Goal: Task Accomplishment & Management: Manage account settings

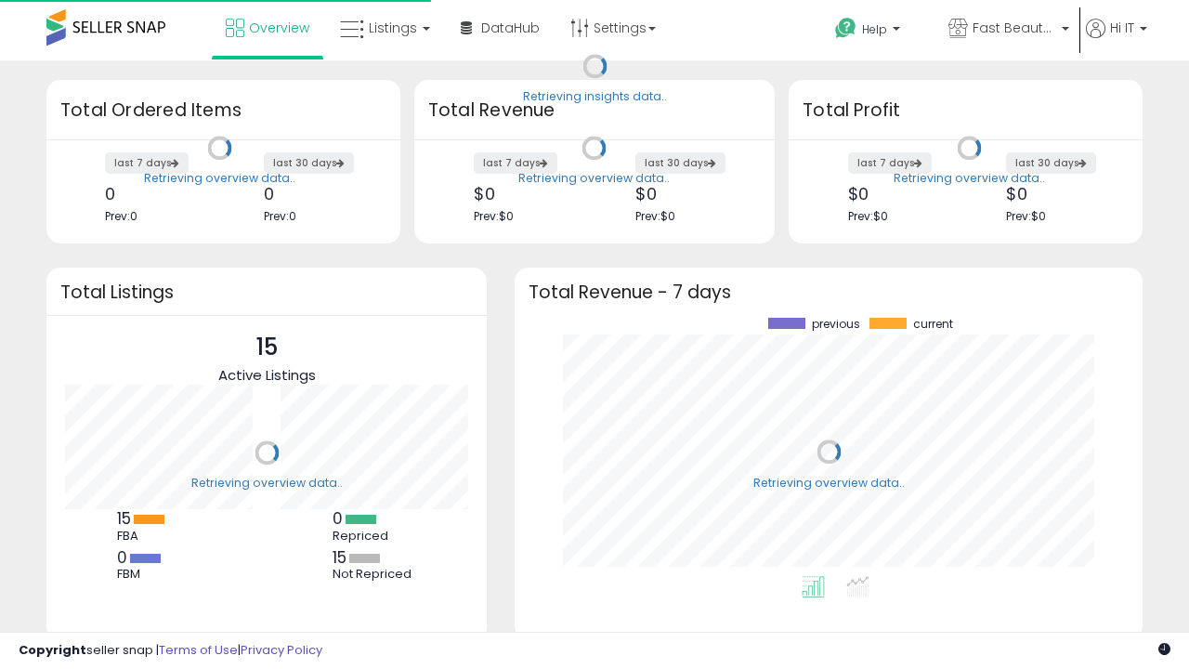
scroll to position [258, 591]
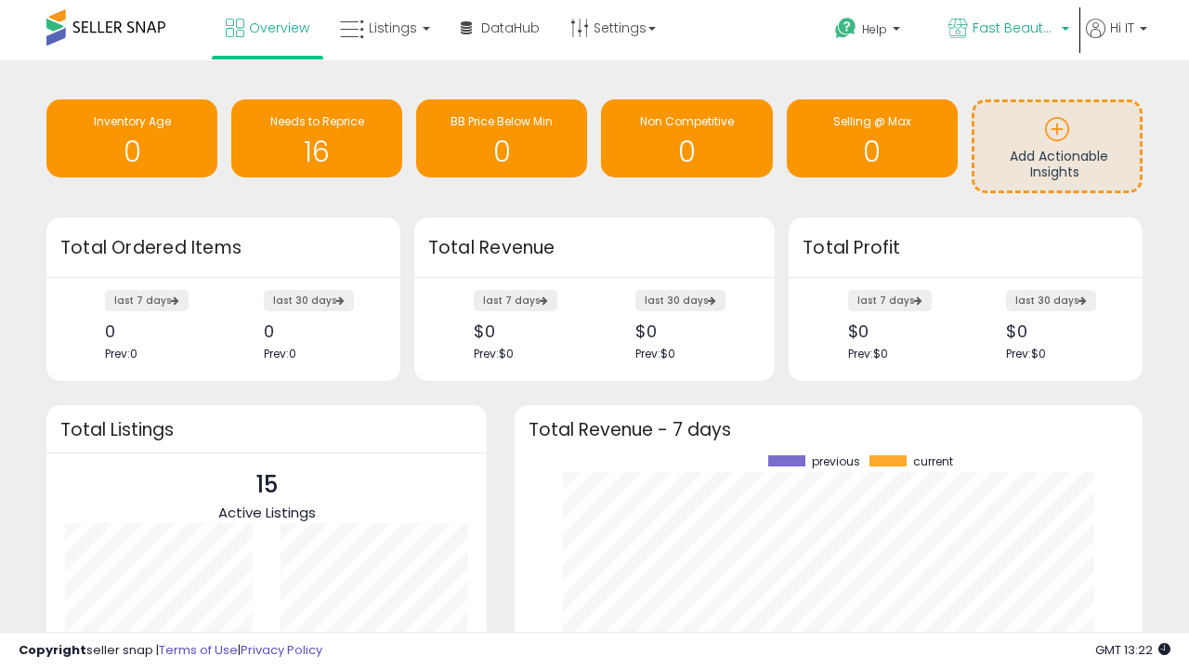
click at [1007, 30] on span "Fast Beauty ([GEOGRAPHIC_DATA])" at bounding box center [1015, 28] width 84 height 19
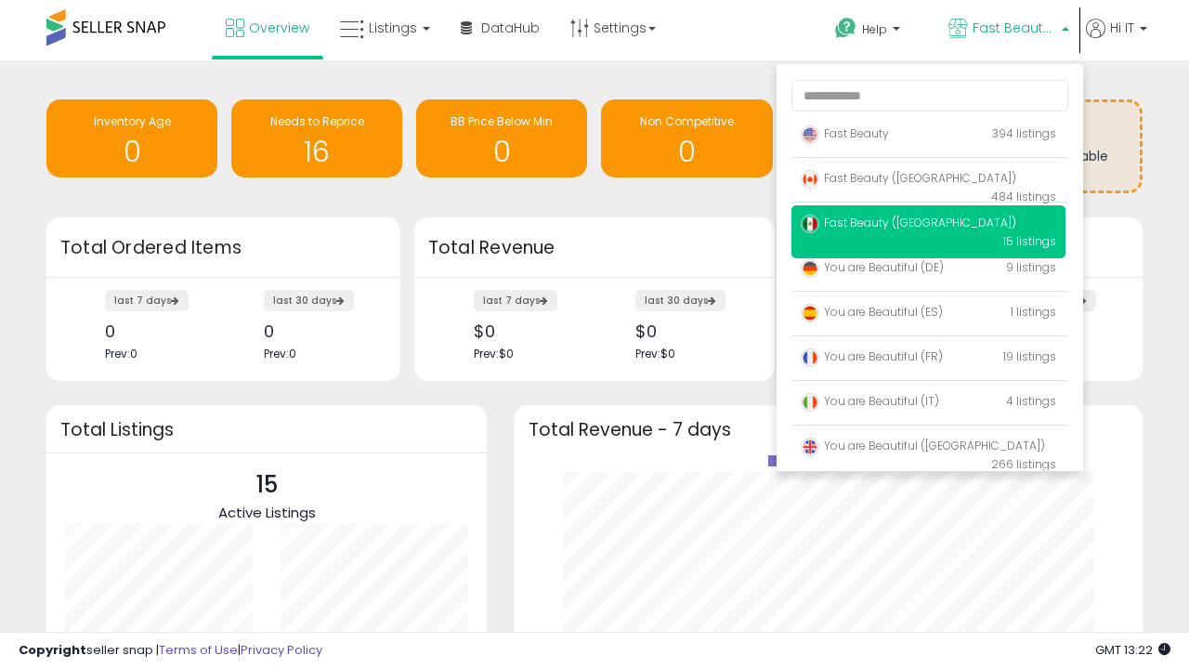
click at [928, 449] on span "You are Beautiful ([GEOGRAPHIC_DATA])" at bounding box center [923, 446] width 244 height 16
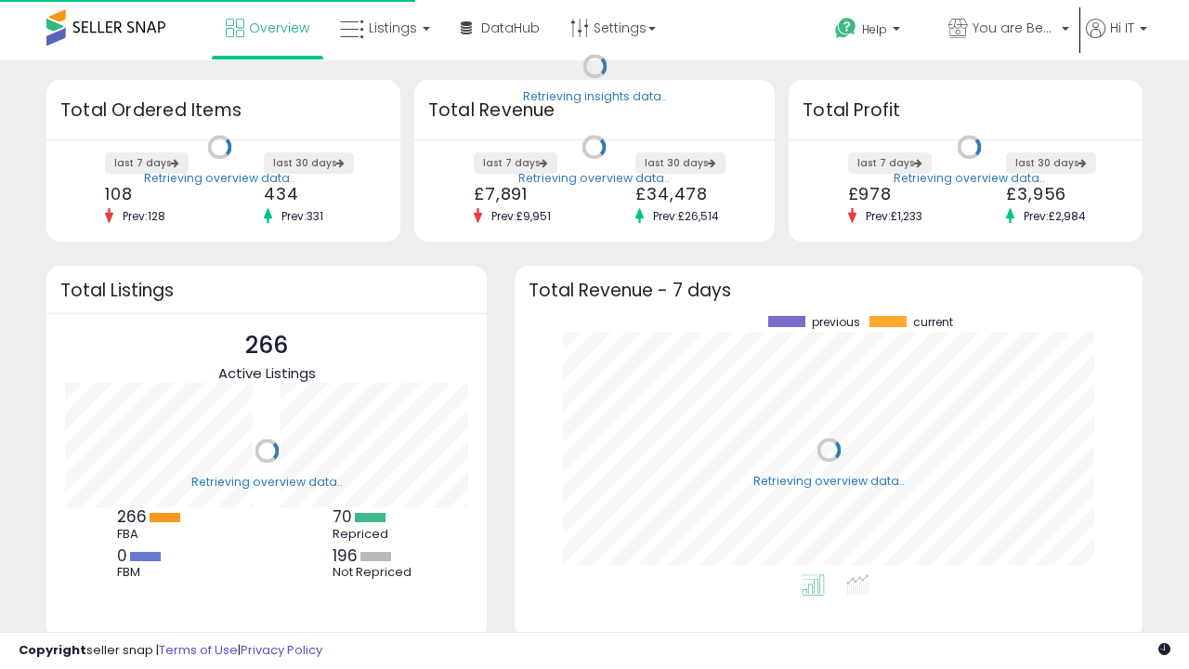
scroll to position [258, 591]
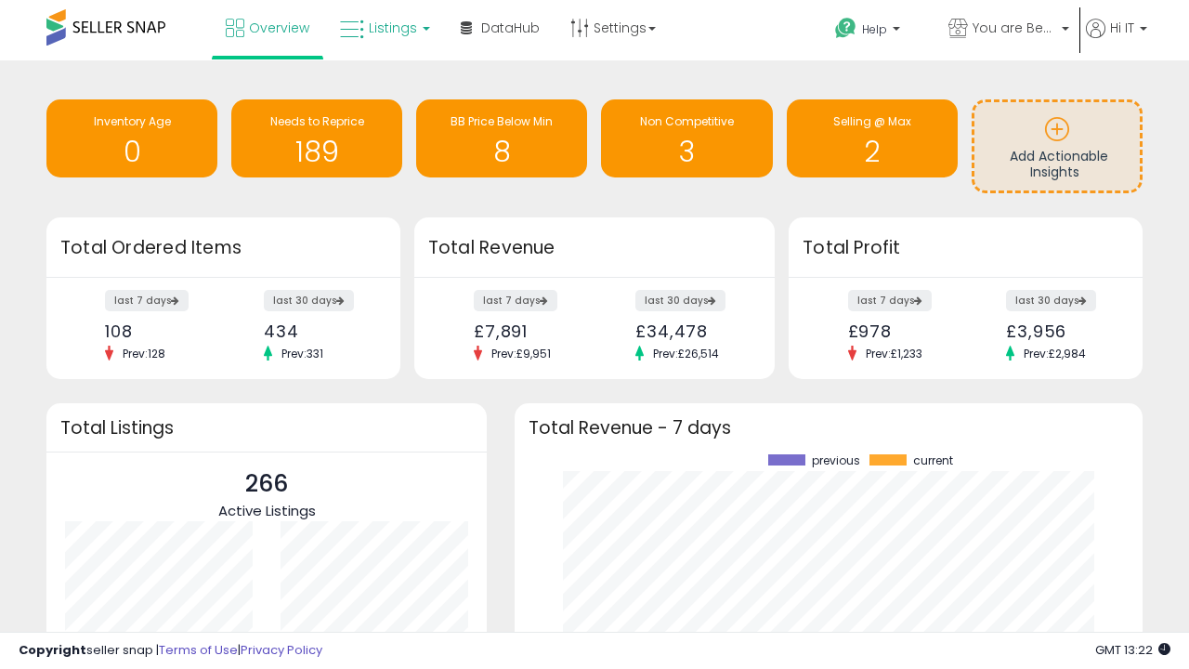
click at [383, 28] on span "Listings" at bounding box center [393, 28] width 48 height 19
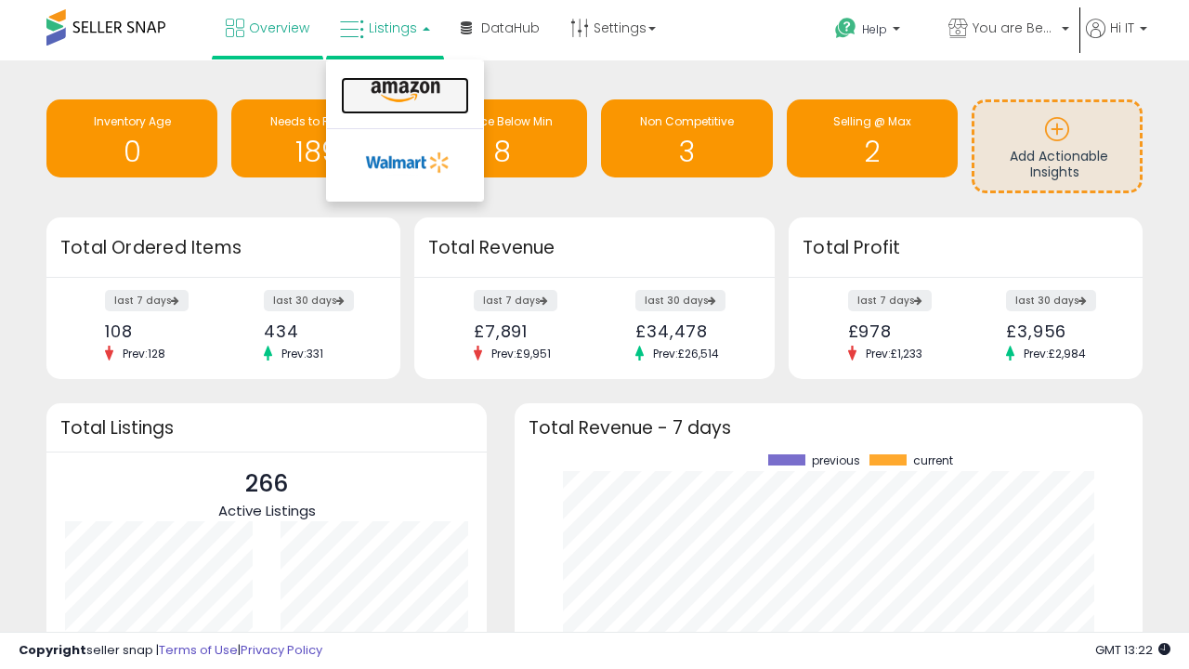
click at [403, 92] on icon at bounding box center [405, 92] width 81 height 24
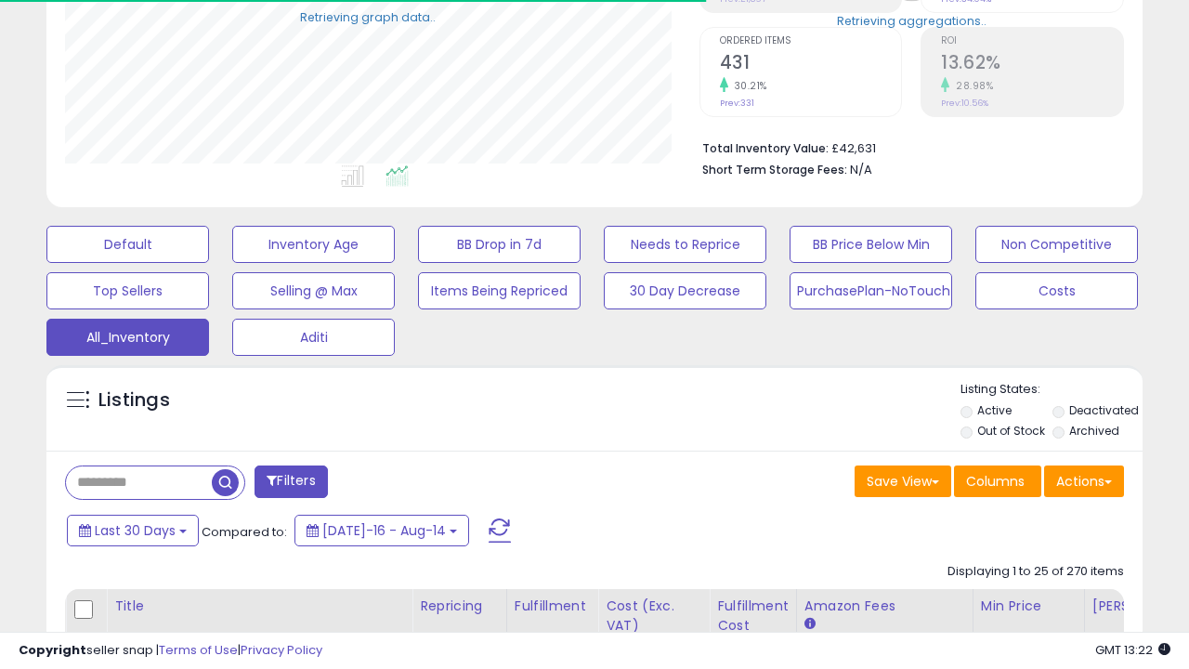
scroll to position [381, 634]
click at [132, 529] on span "Last 30 Days" at bounding box center [135, 530] width 81 height 19
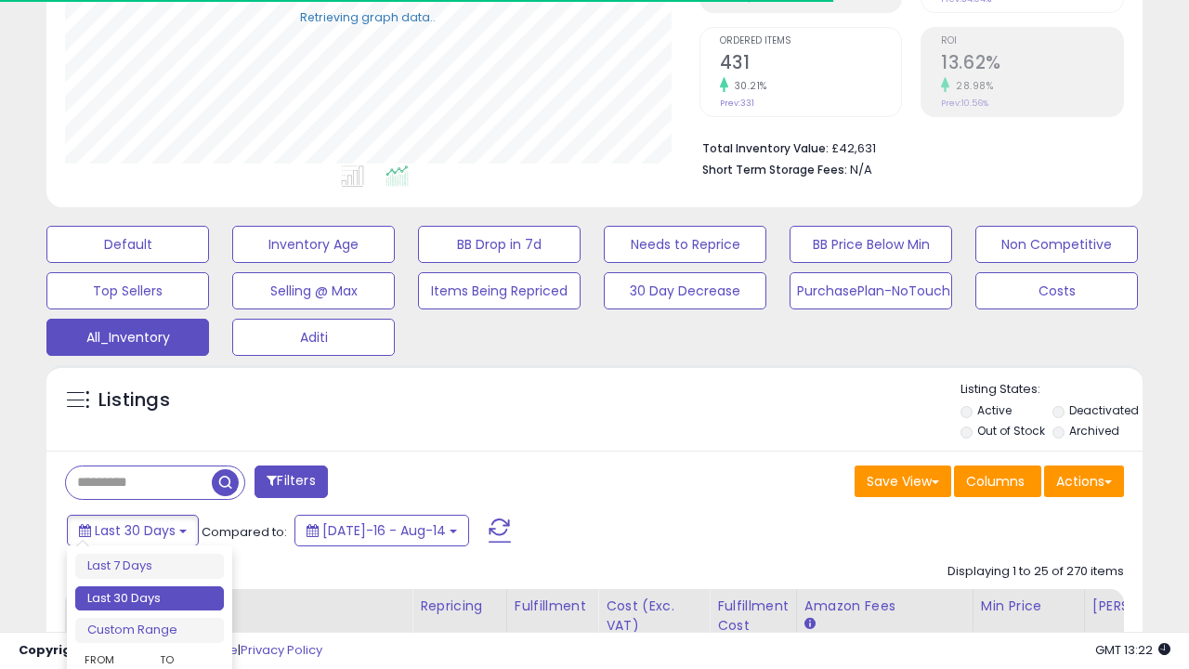
click at [150, 598] on li "Last 30 Days" at bounding box center [149, 598] width 149 height 25
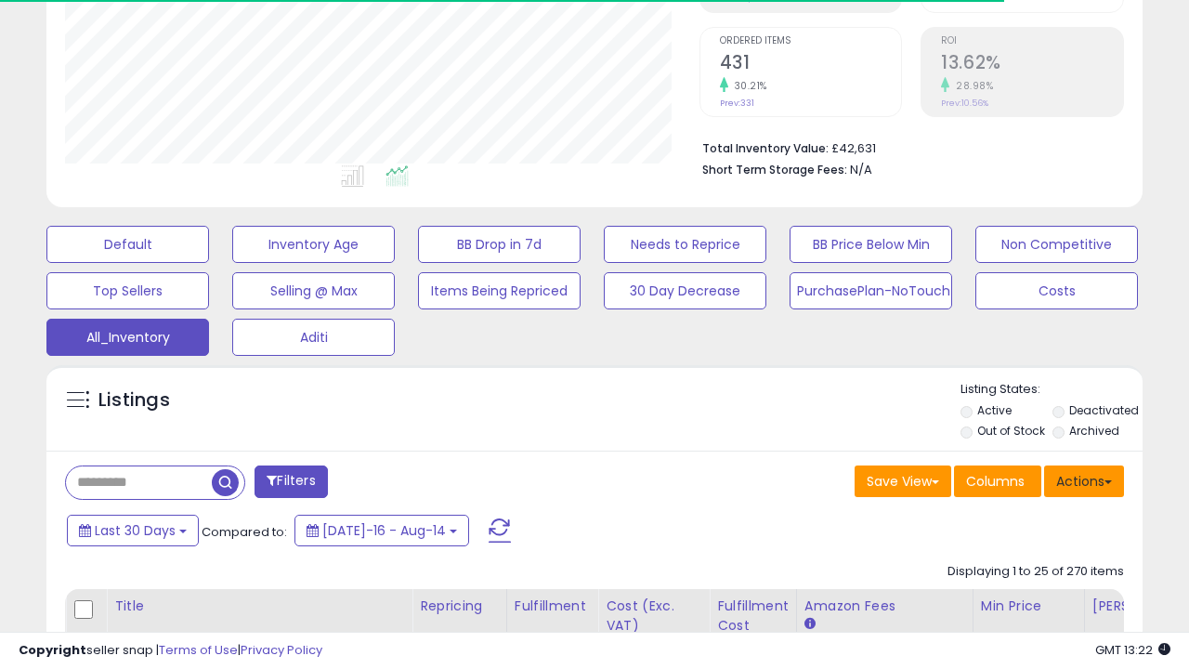
click at [1084, 479] on button "Actions" at bounding box center [1084, 482] width 80 height 32
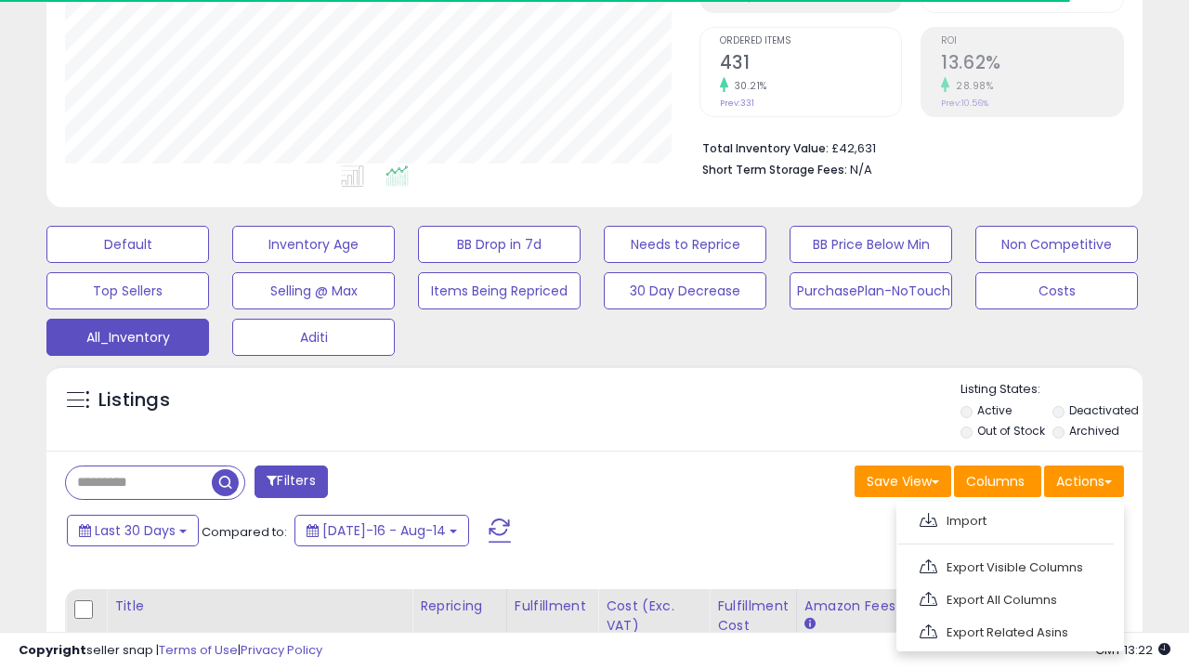
click at [1008, 597] on link "Export All Columns" at bounding box center [1008, 599] width 203 height 29
